Goal: Task Accomplishment & Management: Manage account settings

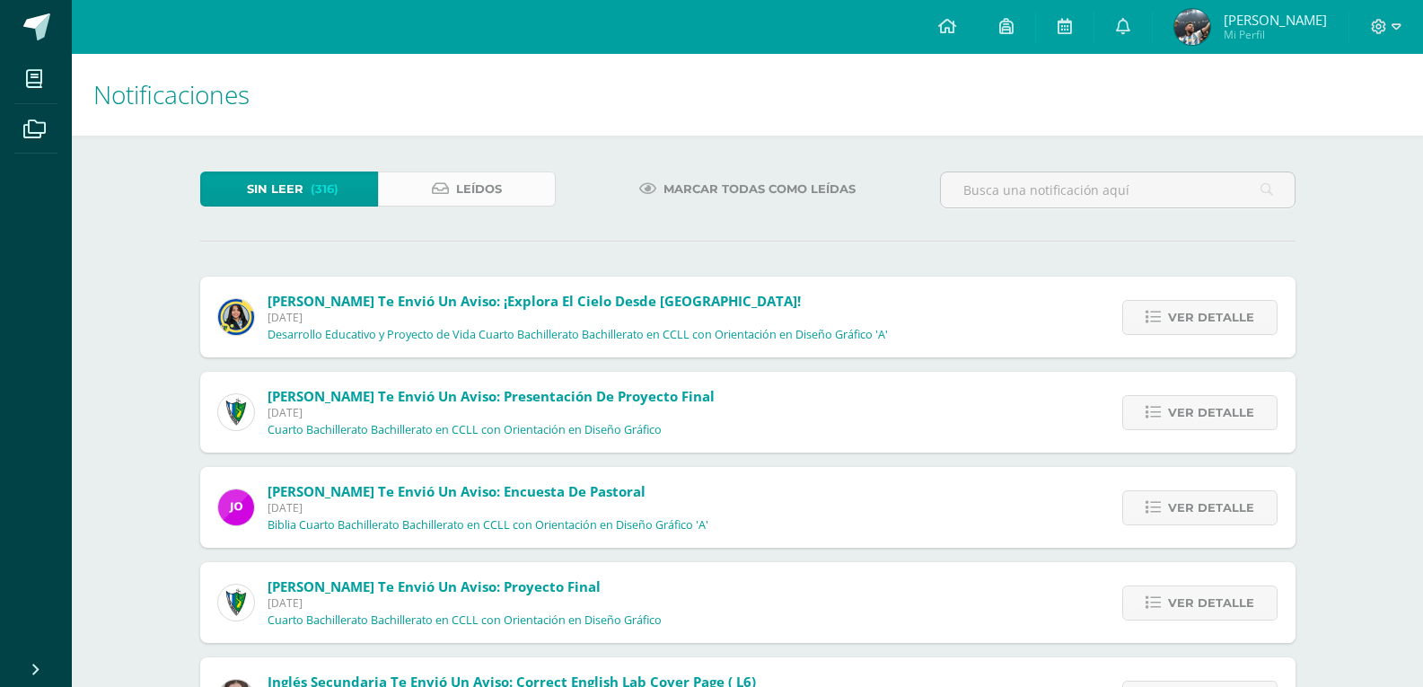
click at [487, 176] on span "Leídos" at bounding box center [479, 188] width 46 height 33
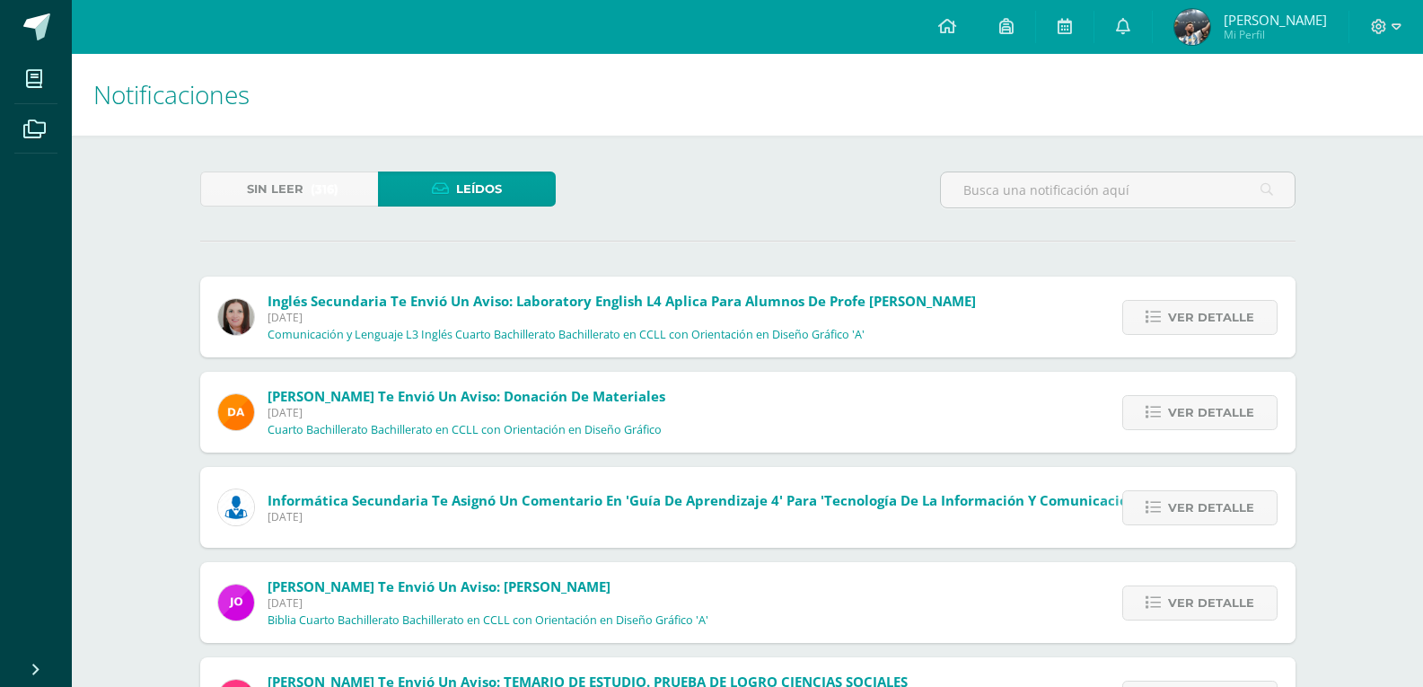
click at [488, 179] on span "Leídos" at bounding box center [479, 188] width 46 height 33
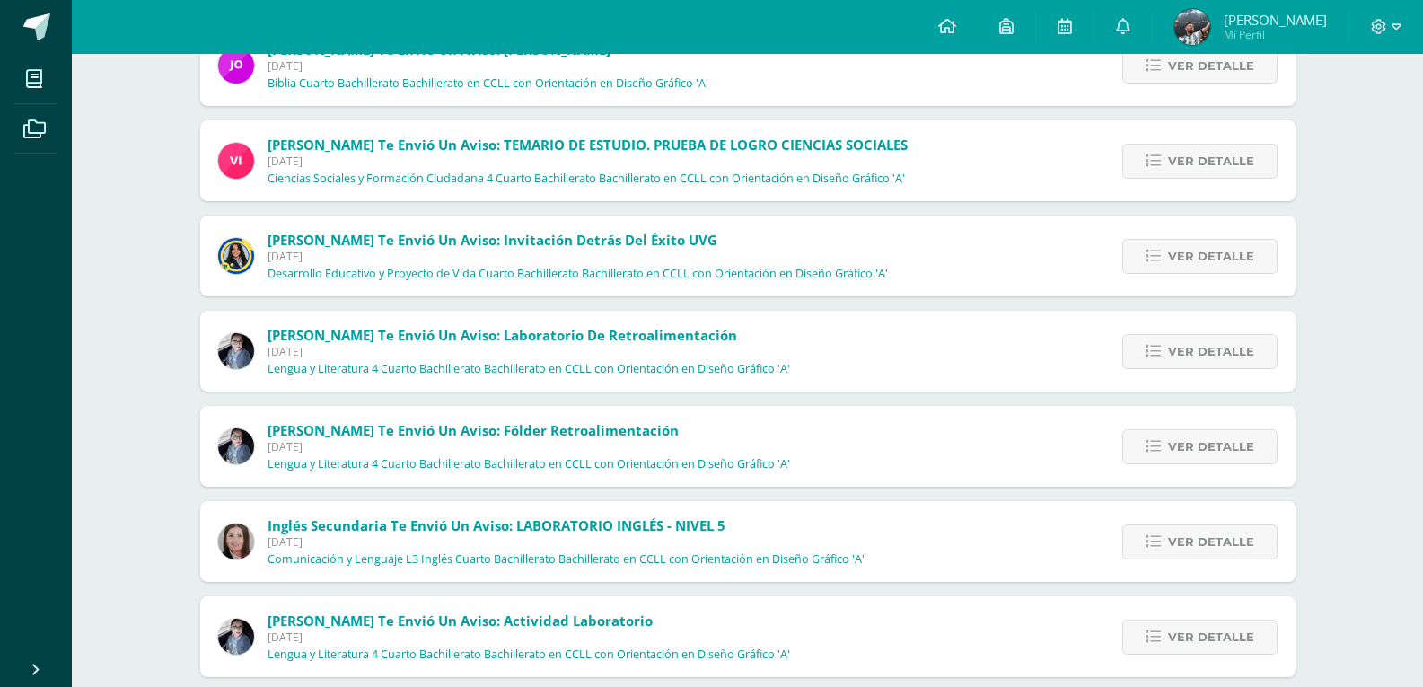
scroll to position [623, 0]
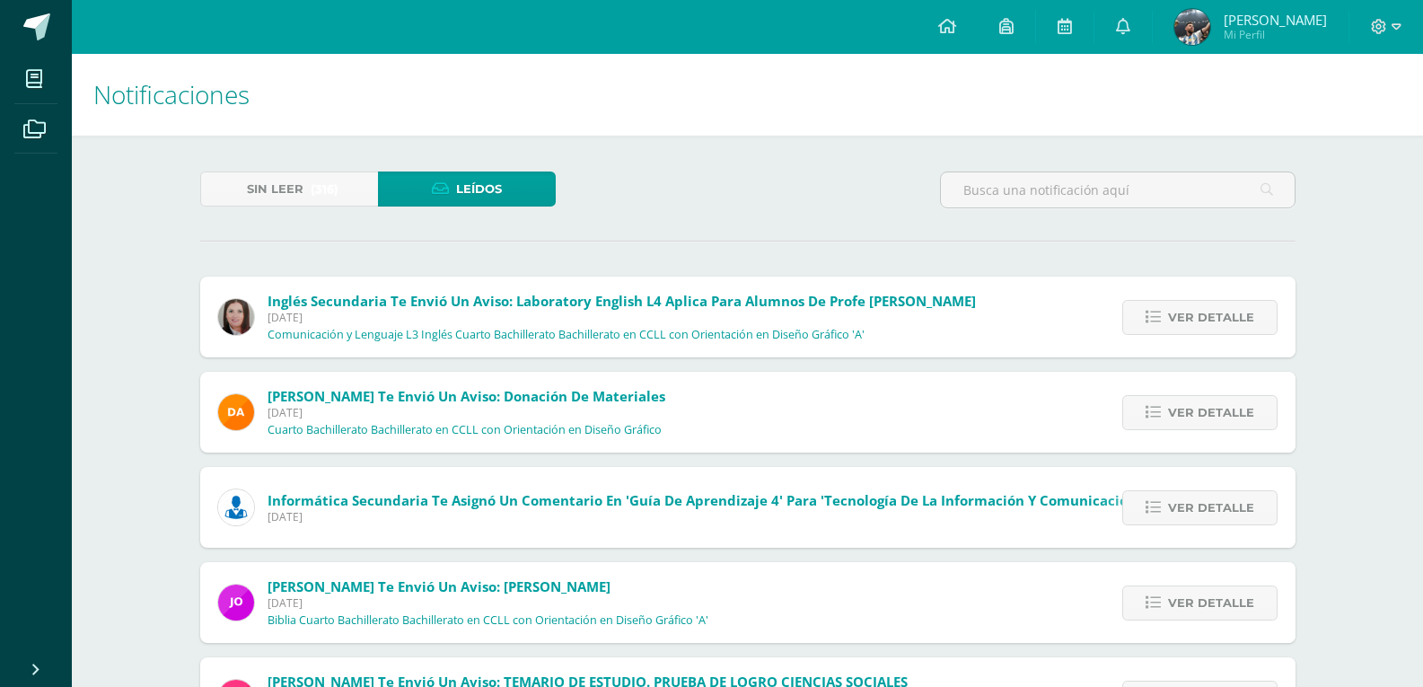
drag, startPoint x: 1393, startPoint y: 335, endPoint x: 1393, endPoint y: 351, distance: 16.2
click at [48, 39] on span at bounding box center [36, 26] width 27 height 27
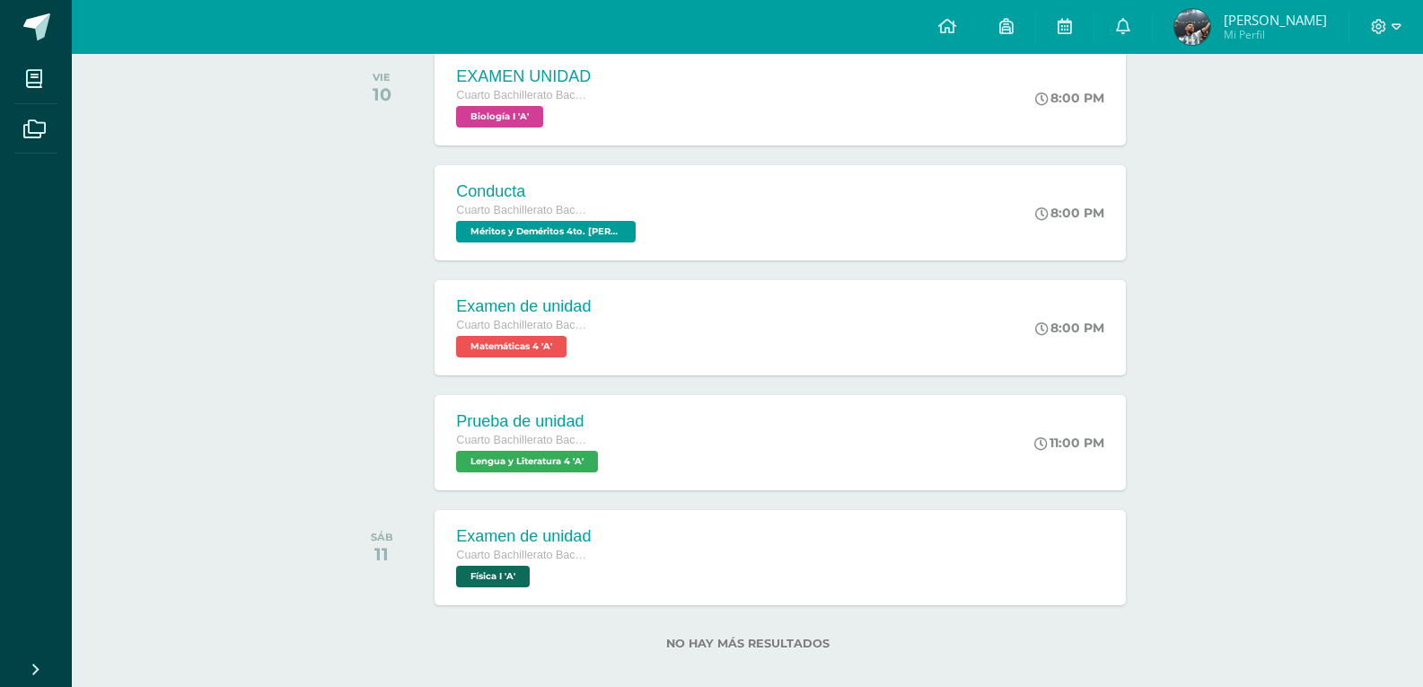
scroll to position [440, 0]
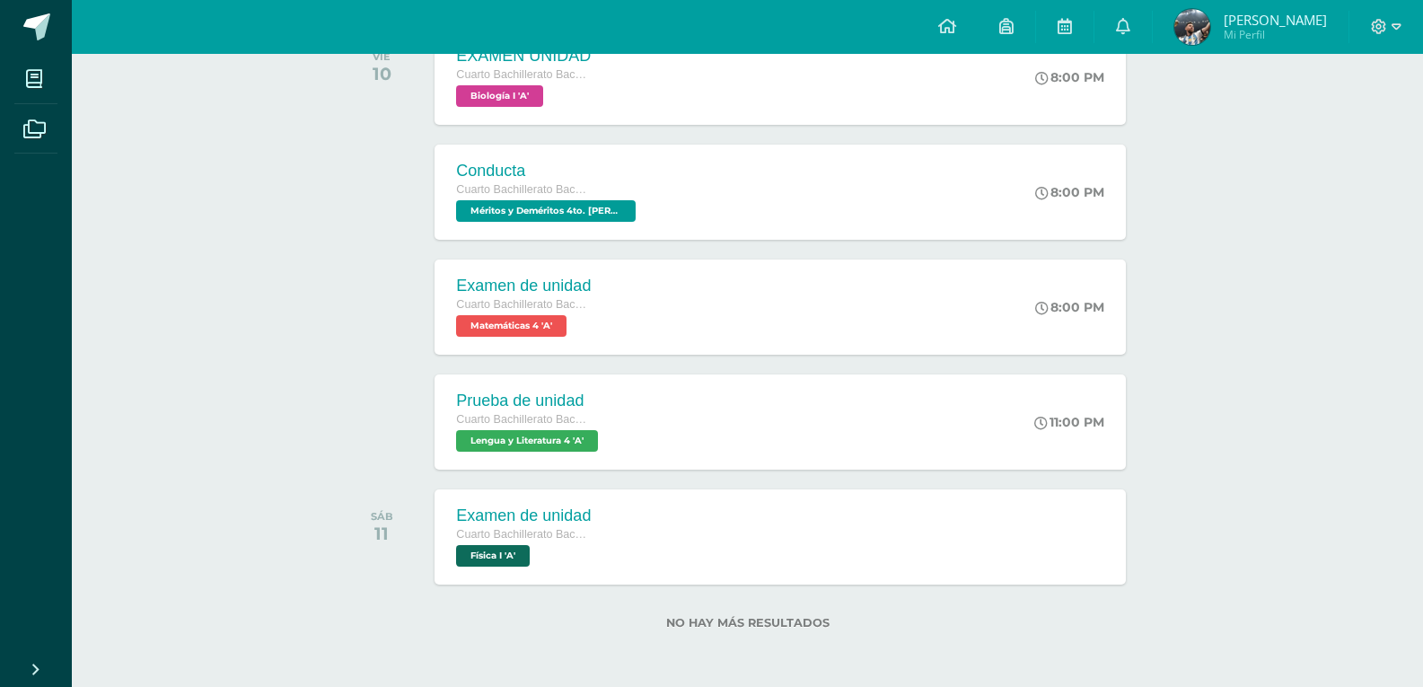
click at [1364, 409] on div "Actividades recientes y próximas Tablero Pendientes de entrega Entregadas todas…" at bounding box center [747, 150] width 1351 height 1073
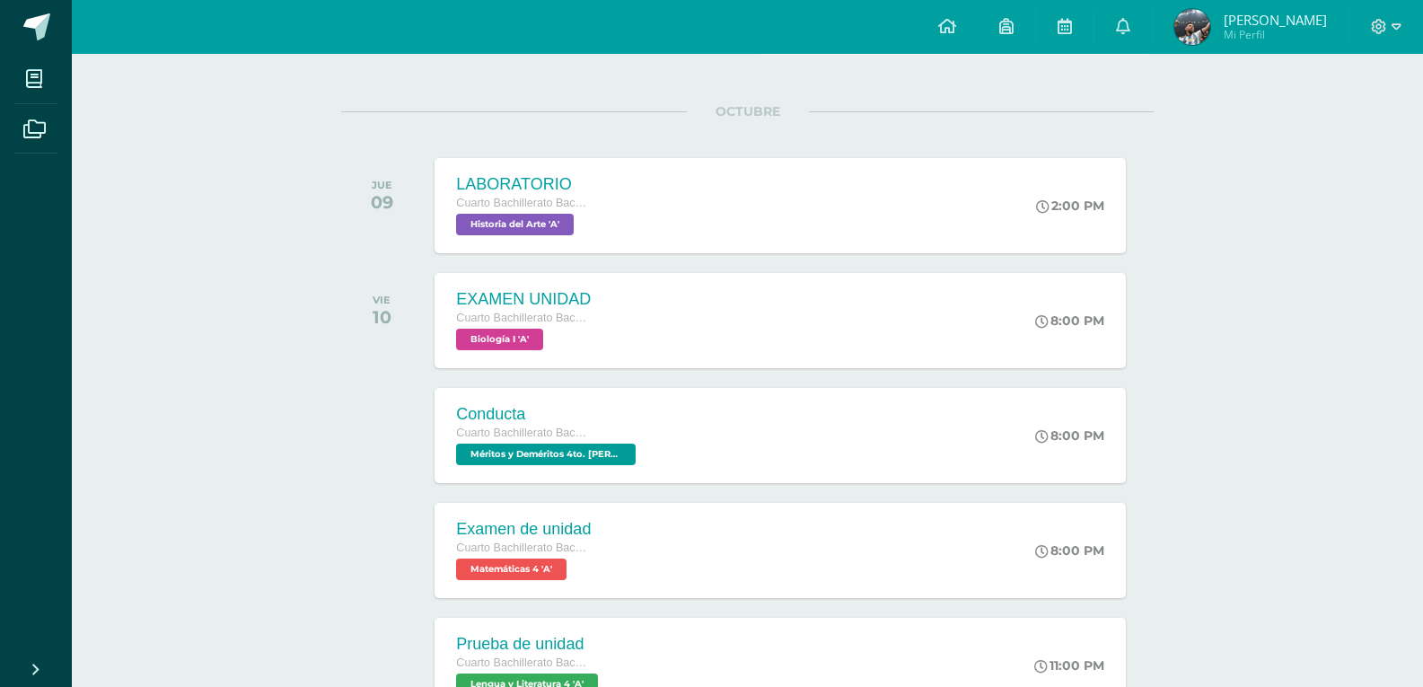
scroll to position [0, 0]
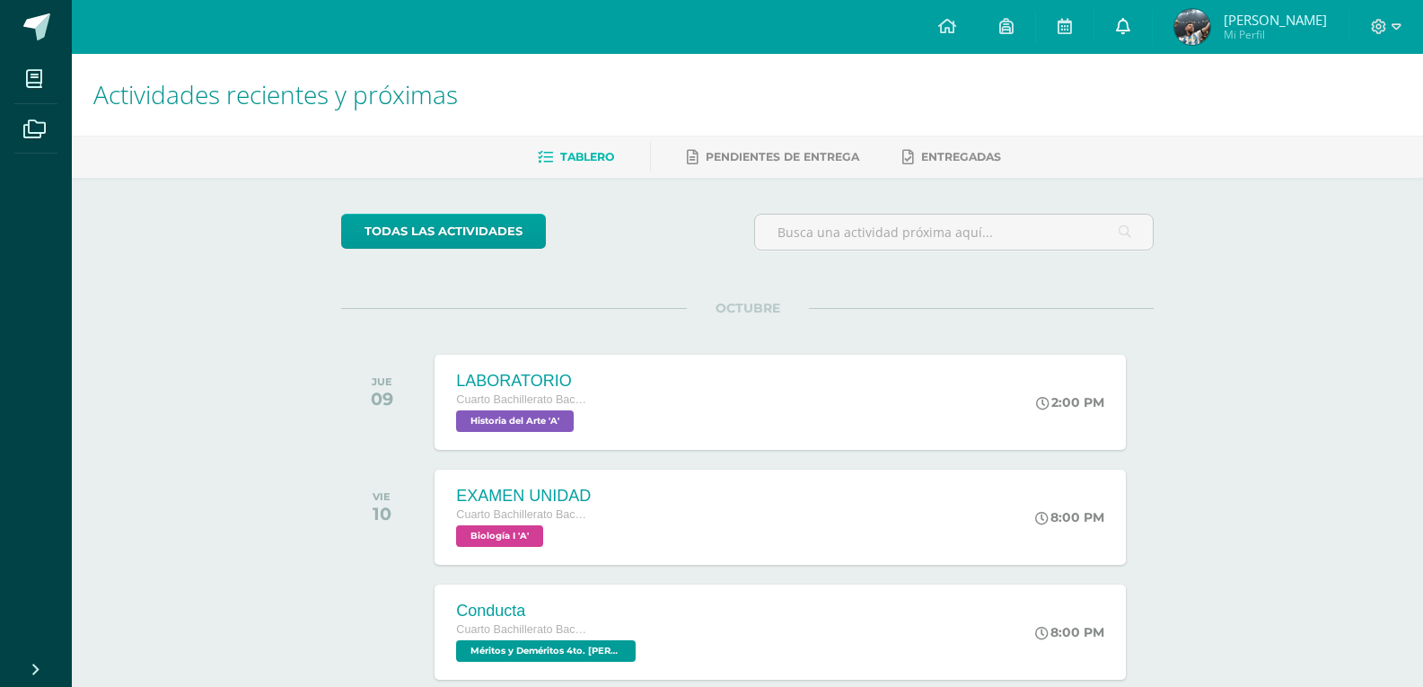
click at [1146, 52] on link at bounding box center [1122, 27] width 57 height 54
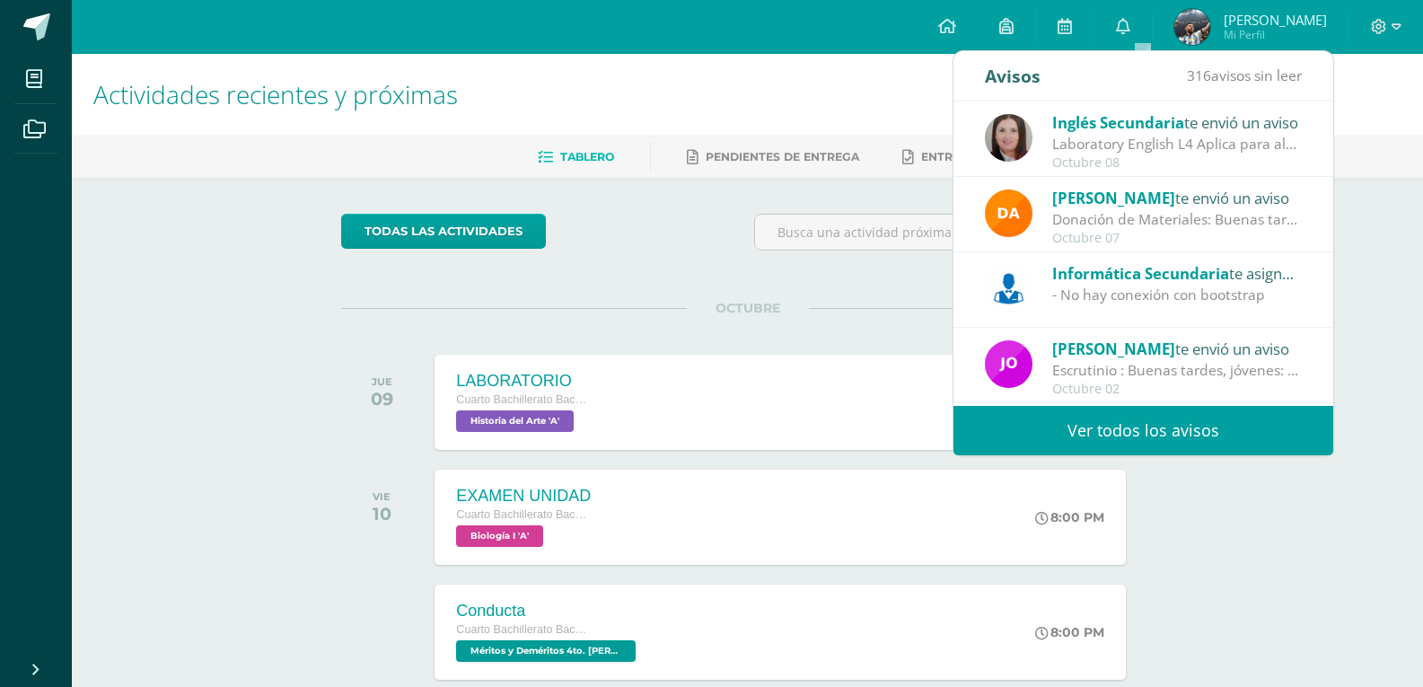
click at [1165, 441] on link "Ver todos los avisos" at bounding box center [1144, 430] width 380 height 49
